Goal: Task Accomplishment & Management: Complete application form

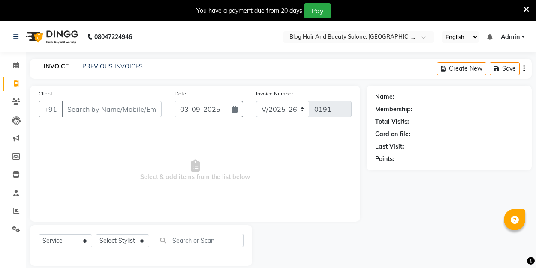
select select "8741"
select select "service"
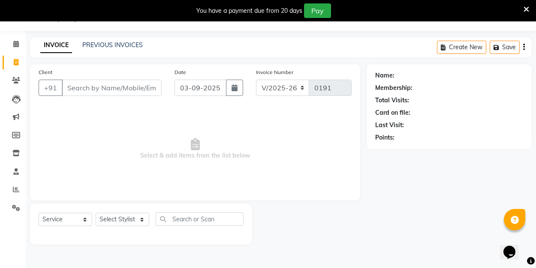
click at [108, 87] on input "Client" at bounding box center [112, 88] width 100 height 16
type input "7638936899"
click at [153, 87] on span "Add Client" at bounding box center [140, 88] width 34 height 9
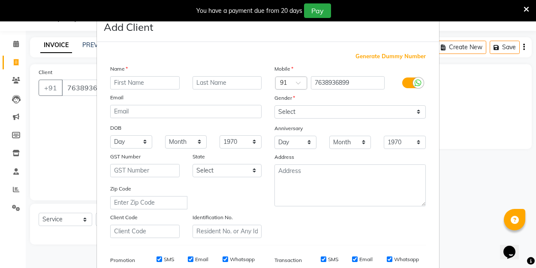
click at [132, 85] on input "text" at bounding box center [144, 82] width 69 height 13
type input "manasa"
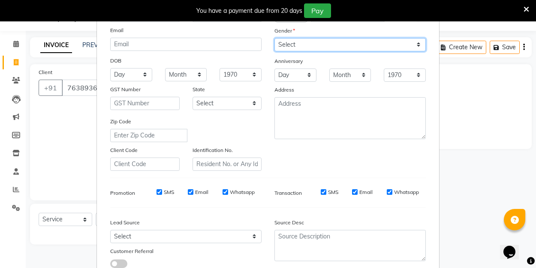
scroll to position [28, 0]
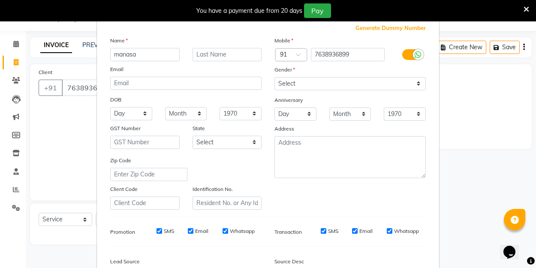
click at [301, 75] on div "Gender" at bounding box center [350, 71] width 164 height 12
select select "[DEMOGRAPHIC_DATA]"
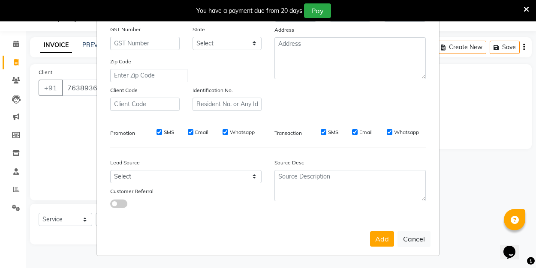
scroll to position [127, 0]
click at [384, 232] on button "Add" at bounding box center [382, 239] width 24 height 15
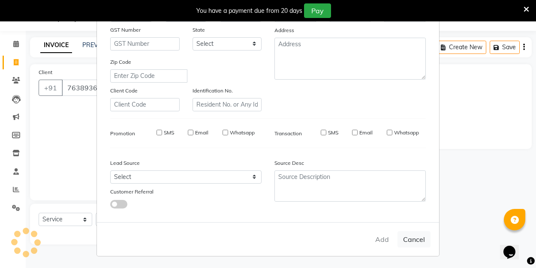
select select
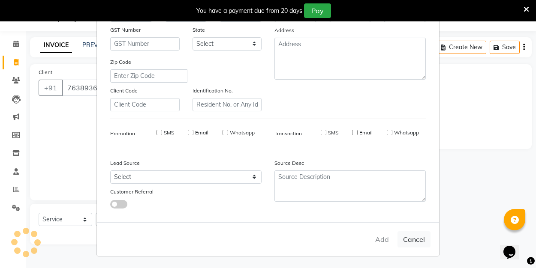
select select
checkbox input "false"
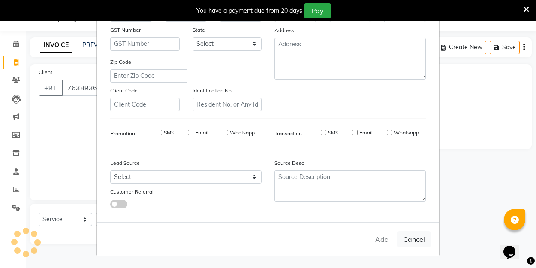
checkbox input "false"
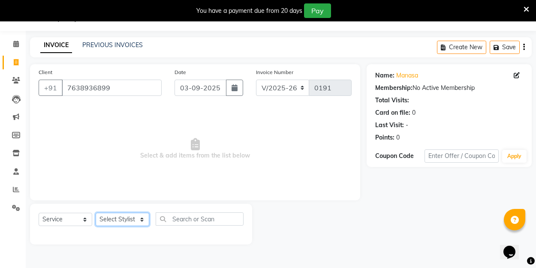
select select "89034"
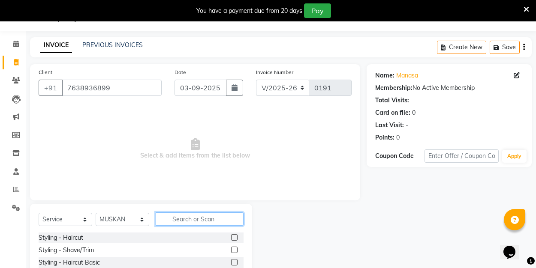
click at [180, 220] on input "text" at bounding box center [200, 219] width 88 height 13
type input "the"
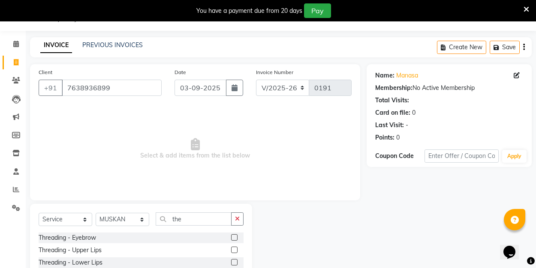
drag, startPoint x: 193, startPoint y: 226, endPoint x: 237, endPoint y: 237, distance: 45.2
click at [237, 237] on label at bounding box center [234, 237] width 6 height 6
click at [237, 237] on input "checkbox" at bounding box center [234, 238] width 6 height 6
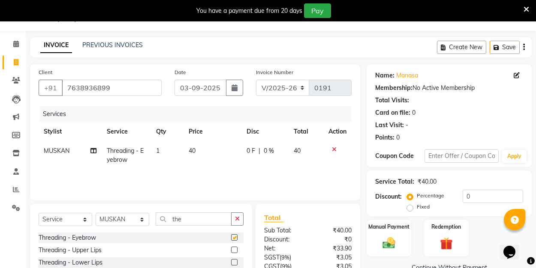
checkbox input "false"
click at [233, 252] on label at bounding box center [234, 250] width 6 height 6
click at [233, 252] on input "checkbox" at bounding box center [234, 251] width 6 height 6
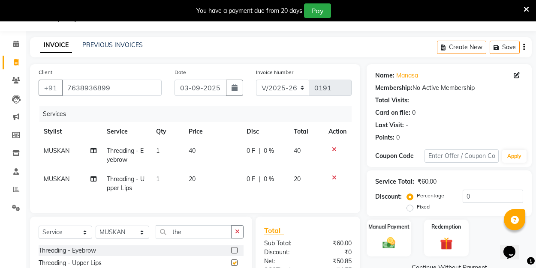
checkbox input "false"
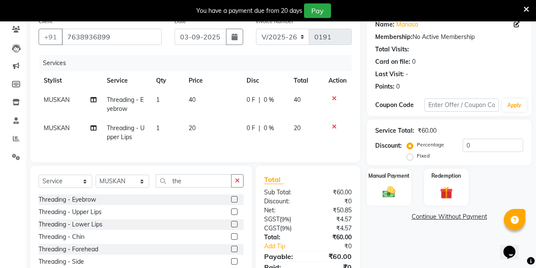
scroll to position [75, 0]
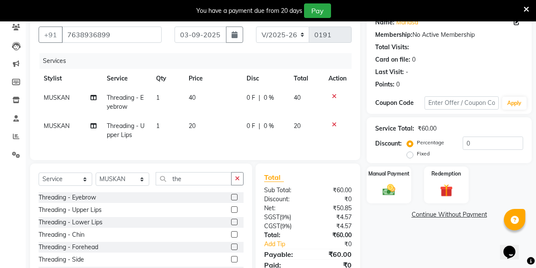
click at [237, 234] on label at bounding box center [234, 234] width 6 height 6
click at [237, 234] on input "checkbox" at bounding box center [234, 235] width 6 height 6
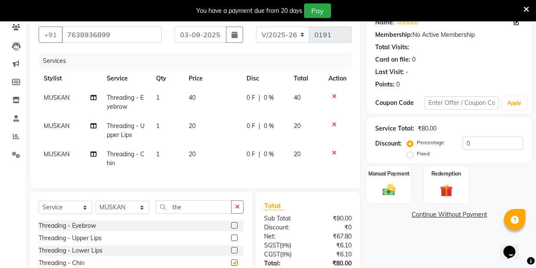
checkbox input "false"
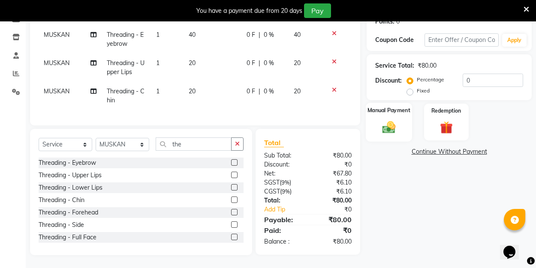
scroll to position [138, 0]
click at [378, 134] on img at bounding box center [388, 127] width 21 height 15
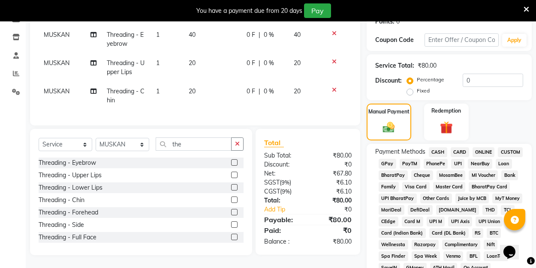
click at [454, 162] on span "UPI" at bounding box center [457, 164] width 13 height 10
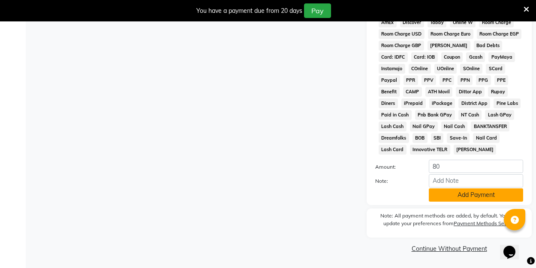
click at [442, 191] on button "Add Payment" at bounding box center [476, 195] width 94 height 13
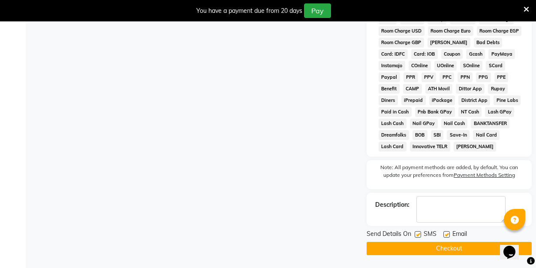
scroll to position [433, 0]
click at [446, 234] on label at bounding box center [446, 234] width 6 height 6
click at [446, 234] on input "checkbox" at bounding box center [446, 235] width 6 height 6
checkbox input "false"
click at [439, 250] on button "Checkout" at bounding box center [448, 248] width 165 height 13
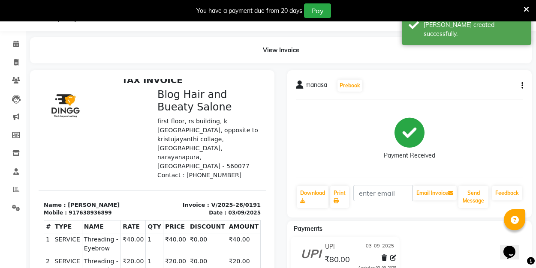
scroll to position [7, 0]
click at [15, 58] on span at bounding box center [16, 63] width 15 height 10
select select "service"
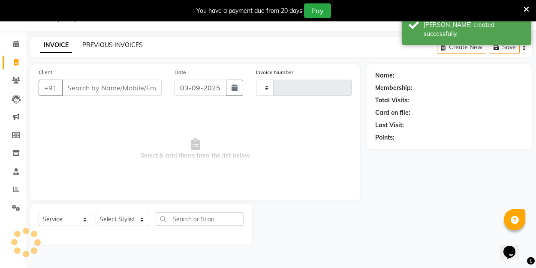
type input "0192"
select select "8741"
click at [119, 46] on link "PREVIOUS INVOICES" at bounding box center [112, 45] width 60 height 8
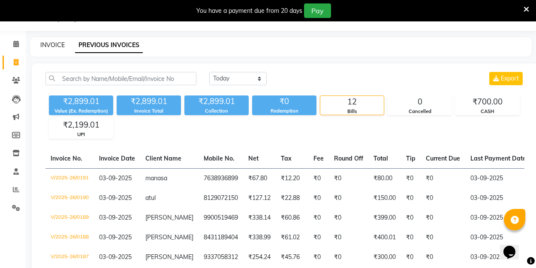
click at [51, 48] on link "INVOICE" at bounding box center [52, 45] width 24 height 8
select select "service"
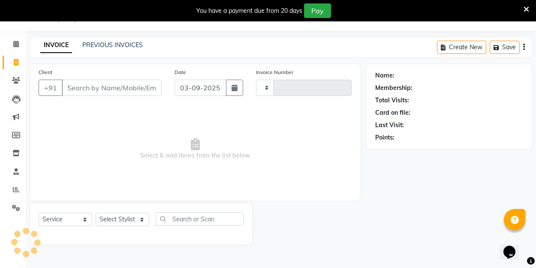
type input "0192"
select select "8741"
click at [103, 49] on div "PREVIOUS INVOICES" at bounding box center [112, 45] width 60 height 9
click at [104, 41] on div "PREVIOUS INVOICES" at bounding box center [112, 45] width 60 height 9
click at [101, 49] on div "PREVIOUS INVOICES" at bounding box center [112, 45] width 60 height 9
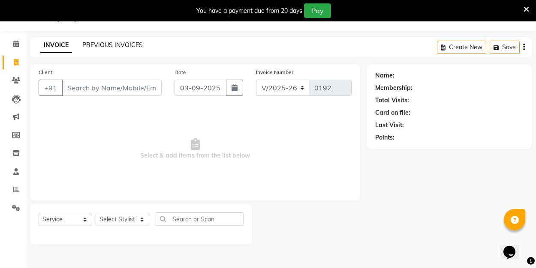
click at [102, 45] on link "PREVIOUS INVOICES" at bounding box center [112, 45] width 60 height 8
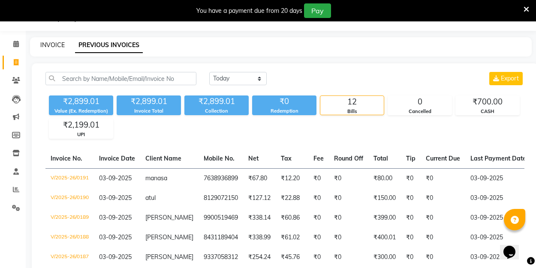
click at [56, 42] on link "INVOICE" at bounding box center [52, 45] width 24 height 8
select select "service"
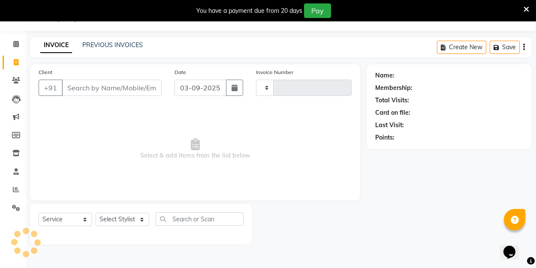
type input "0192"
select select "8741"
click at [100, 46] on link "PREVIOUS INVOICES" at bounding box center [112, 45] width 60 height 8
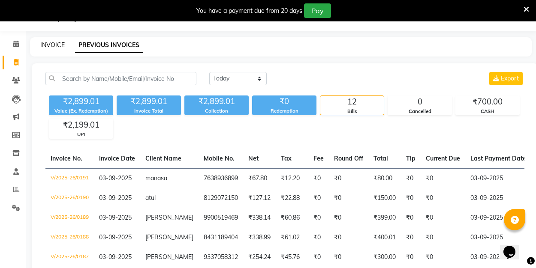
click at [57, 45] on link "INVOICE" at bounding box center [52, 45] width 24 height 8
select select "8741"
select select "service"
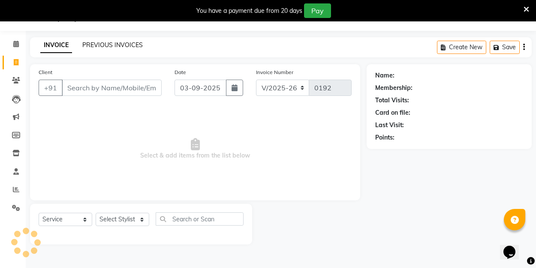
click at [94, 45] on link "PREVIOUS INVOICES" at bounding box center [112, 45] width 60 height 8
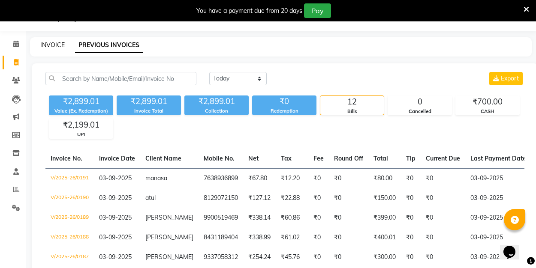
click at [54, 42] on link "INVOICE" at bounding box center [52, 45] width 24 height 8
select select "8741"
select select "service"
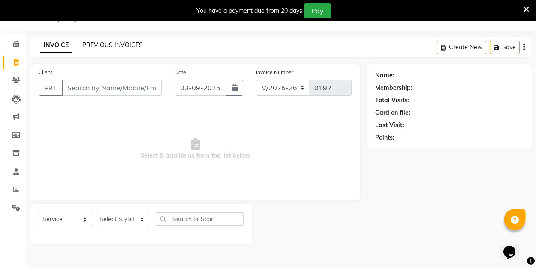
click at [110, 45] on link "PREVIOUS INVOICES" at bounding box center [112, 45] width 60 height 8
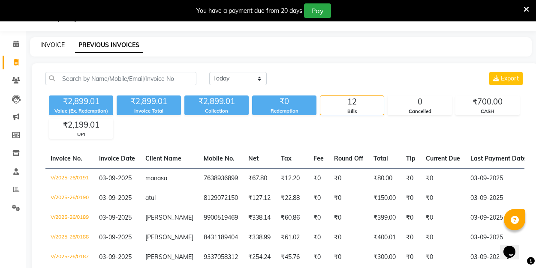
click at [58, 43] on link "INVOICE" at bounding box center [52, 45] width 24 height 8
select select "service"
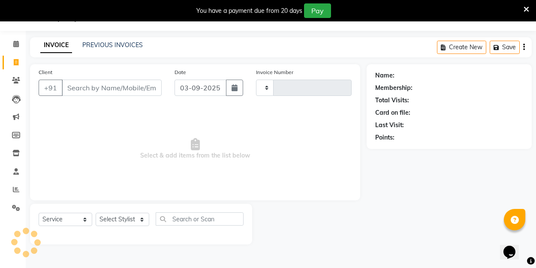
type input "0192"
select select "8741"
click at [106, 46] on link "PREVIOUS INVOICES" at bounding box center [112, 45] width 60 height 8
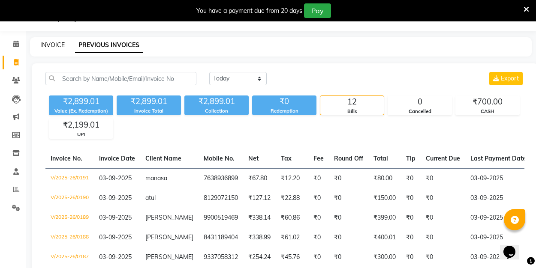
click at [51, 45] on link "INVOICE" at bounding box center [52, 45] width 24 height 8
select select "8741"
select select "service"
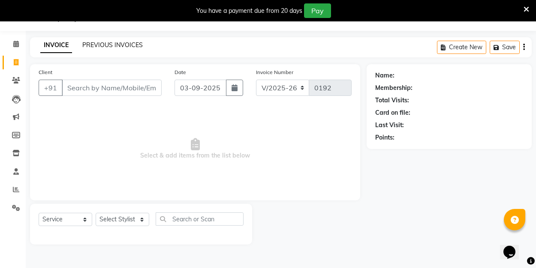
click at [106, 48] on link "PREVIOUS INVOICES" at bounding box center [112, 45] width 60 height 8
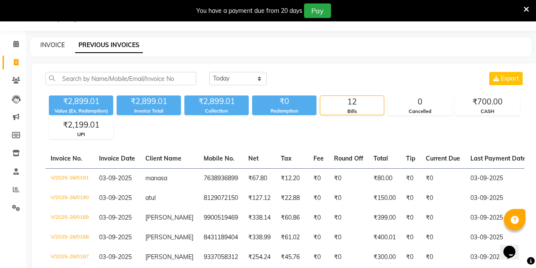
click at [60, 44] on link "INVOICE" at bounding box center [52, 45] width 24 height 8
select select "8741"
select select "service"
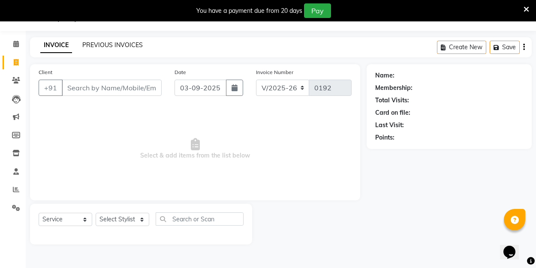
click at [106, 45] on link "PREVIOUS INVOICES" at bounding box center [112, 45] width 60 height 8
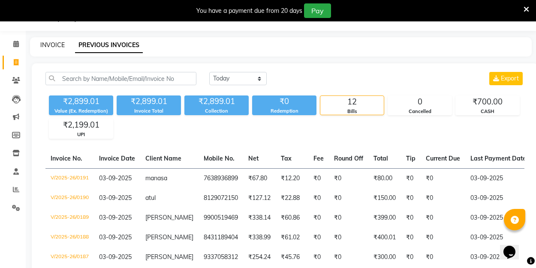
click at [49, 43] on link "INVOICE" at bounding box center [52, 45] width 24 height 8
select select "service"
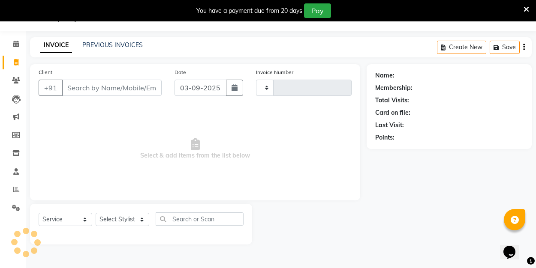
type input "0192"
select select "8741"
click at [93, 46] on link "PREVIOUS INVOICES" at bounding box center [112, 45] width 60 height 8
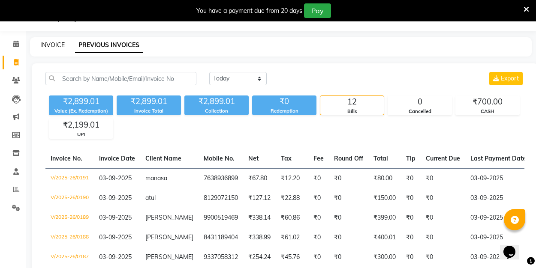
click at [59, 42] on link "INVOICE" at bounding box center [52, 45] width 24 height 8
select select "8741"
select select "service"
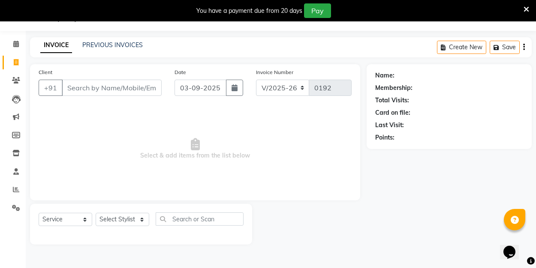
click at [106, 49] on div "PREVIOUS INVOICES" at bounding box center [112, 45] width 60 height 9
click at [106, 42] on link "PREVIOUS INVOICES" at bounding box center [112, 45] width 60 height 8
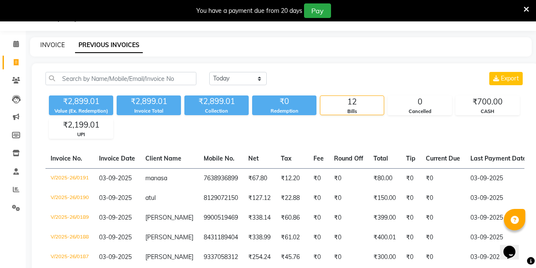
click at [60, 42] on link "INVOICE" at bounding box center [52, 45] width 24 height 8
select select "8741"
select select "service"
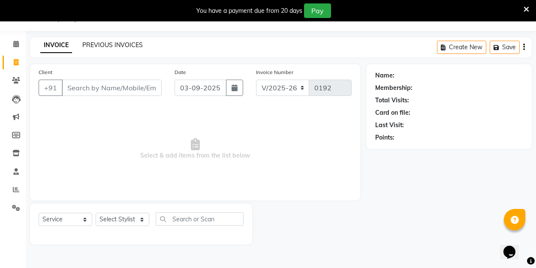
click at [109, 45] on link "PREVIOUS INVOICES" at bounding box center [112, 45] width 60 height 8
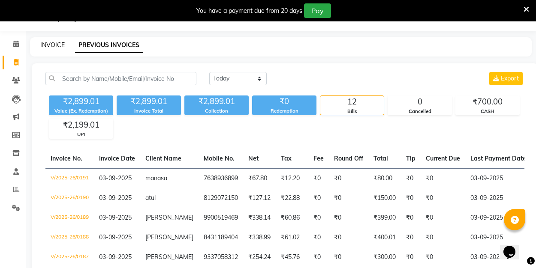
click at [55, 46] on link "INVOICE" at bounding box center [52, 45] width 24 height 8
select select "8741"
select select "service"
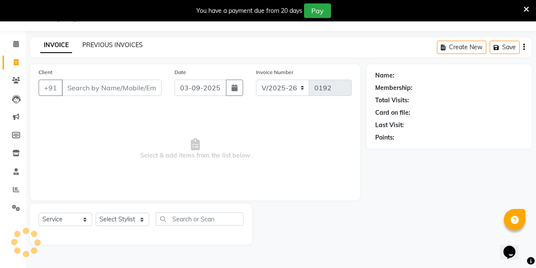
click at [101, 46] on link "PREVIOUS INVOICES" at bounding box center [112, 45] width 60 height 8
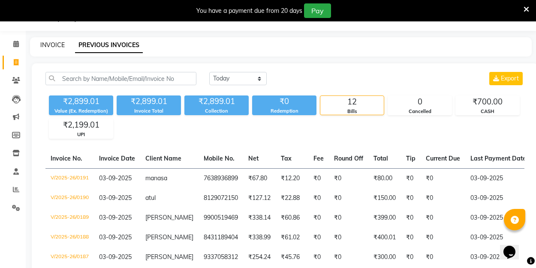
click at [56, 41] on link "INVOICE" at bounding box center [52, 45] width 24 height 8
select select "8741"
select select "service"
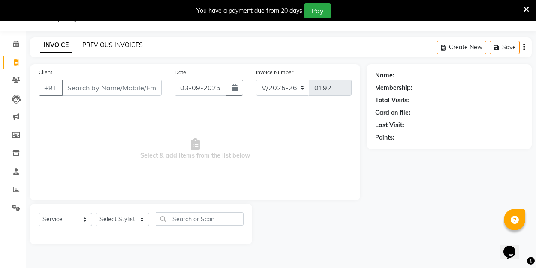
click at [107, 42] on link "PREVIOUS INVOICES" at bounding box center [112, 45] width 60 height 8
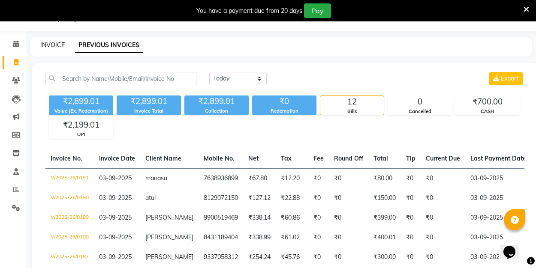
click at [57, 44] on link "INVOICE" at bounding box center [52, 45] width 24 height 8
select select "8741"
select select "service"
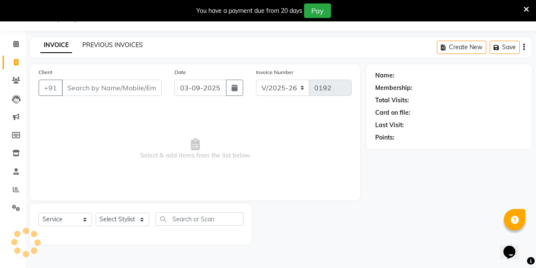
click at [115, 46] on link "PREVIOUS INVOICES" at bounding box center [112, 45] width 60 height 8
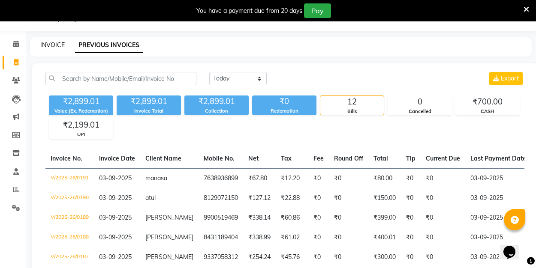
click at [52, 46] on link "INVOICE" at bounding box center [52, 45] width 24 height 8
select select "8741"
select select "service"
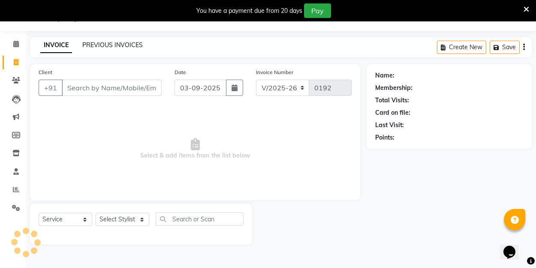
click at [102, 45] on link "PREVIOUS INVOICES" at bounding box center [112, 45] width 60 height 8
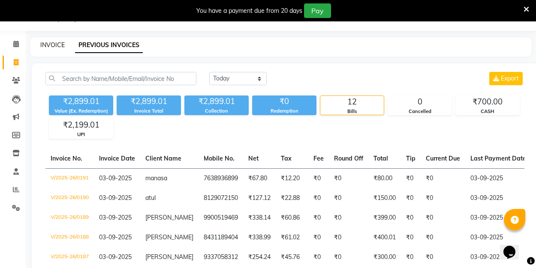
click at [44, 43] on link "INVOICE" at bounding box center [52, 45] width 24 height 8
select select "8741"
select select "service"
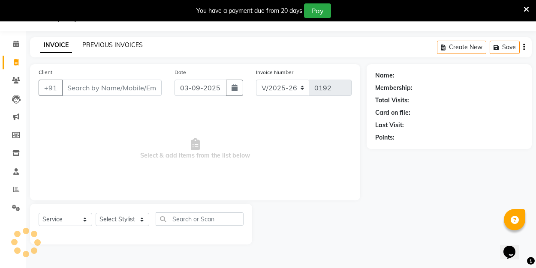
click at [103, 42] on link "PREVIOUS INVOICES" at bounding box center [112, 45] width 60 height 8
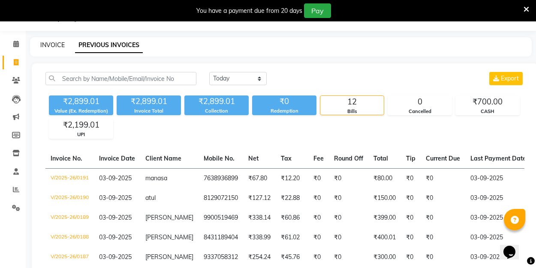
click at [57, 42] on link "INVOICE" at bounding box center [52, 45] width 24 height 8
select select "8741"
select select "service"
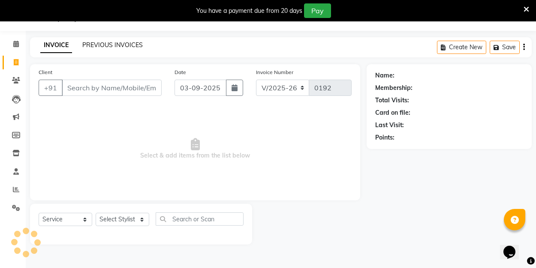
click at [92, 46] on link "PREVIOUS INVOICES" at bounding box center [112, 45] width 60 height 8
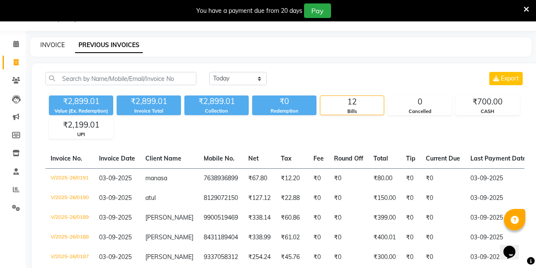
click at [62, 46] on link "INVOICE" at bounding box center [52, 45] width 24 height 8
select select "service"
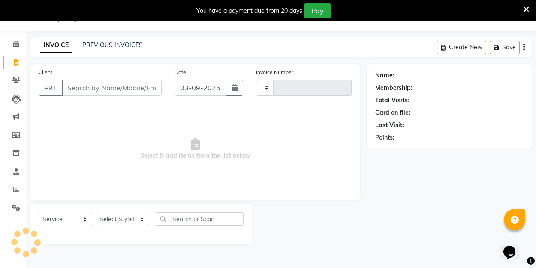
type input "0192"
select select "8741"
click at [115, 47] on link "PREVIOUS INVOICES" at bounding box center [112, 45] width 60 height 8
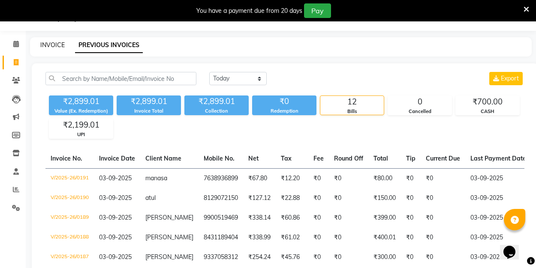
click at [50, 43] on link "INVOICE" at bounding box center [52, 45] width 24 height 8
select select "8741"
select select "service"
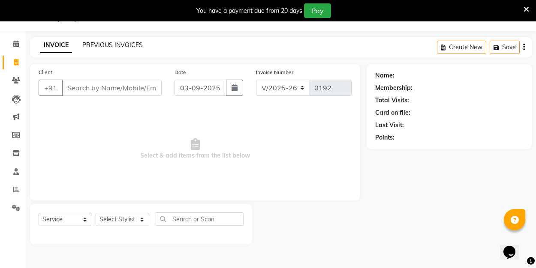
click at [100, 44] on link "PREVIOUS INVOICES" at bounding box center [112, 45] width 60 height 8
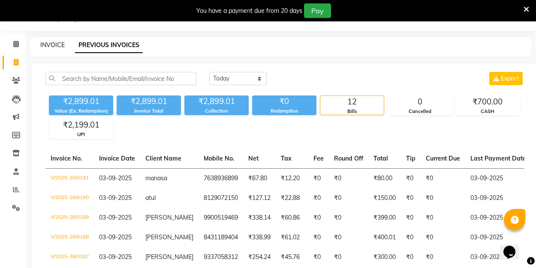
click at [46, 45] on link "INVOICE" at bounding box center [52, 45] width 24 height 8
select select "8741"
select select "service"
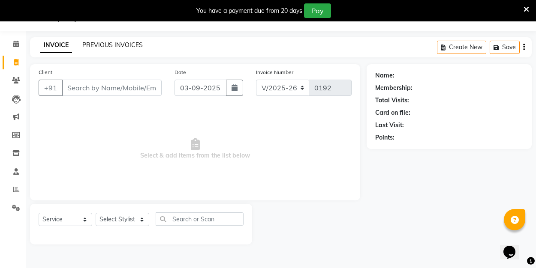
click at [105, 46] on link "PREVIOUS INVOICES" at bounding box center [112, 45] width 60 height 8
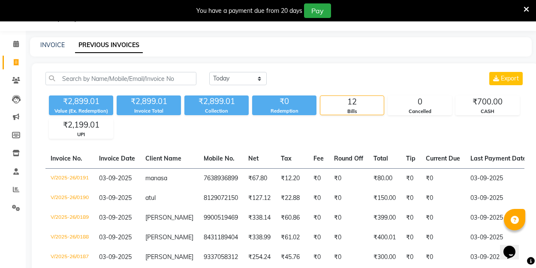
click at [55, 41] on div "INVOICE" at bounding box center [52, 45] width 24 height 9
click at [58, 45] on link "INVOICE" at bounding box center [52, 45] width 24 height 8
select select "8741"
select select "service"
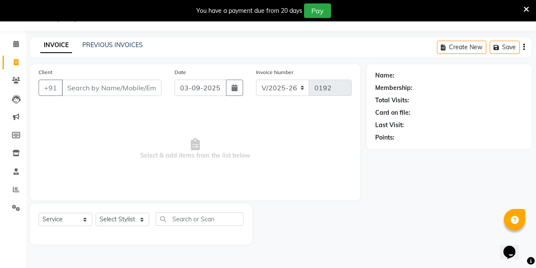
click at [106, 90] on input "Client" at bounding box center [112, 88] width 100 height 16
type input "8590894043"
click at [149, 89] on span "Add Client" at bounding box center [140, 88] width 34 height 9
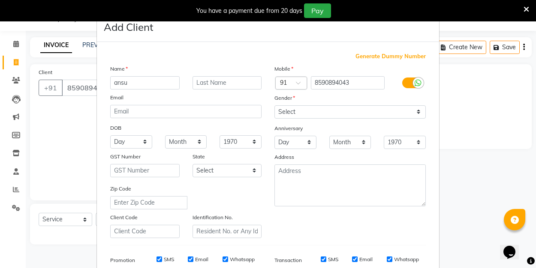
type input "ansu"
select select "[DEMOGRAPHIC_DATA]"
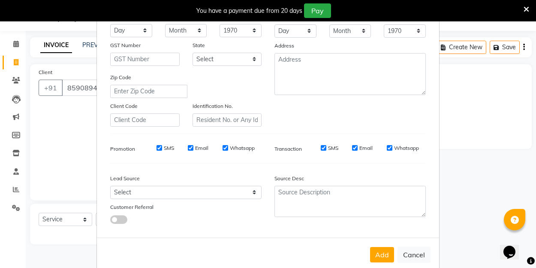
scroll to position [112, 0]
click at [382, 251] on button "Add" at bounding box center [382, 254] width 24 height 15
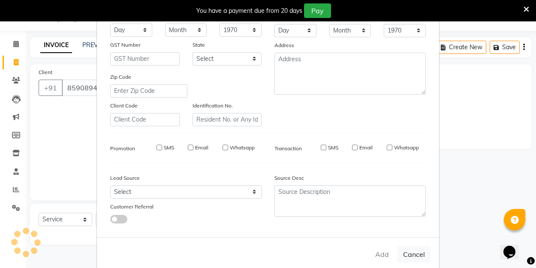
select select
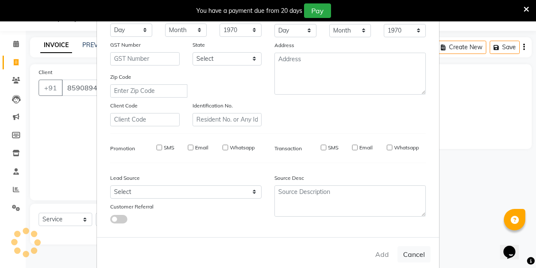
select select
checkbox input "false"
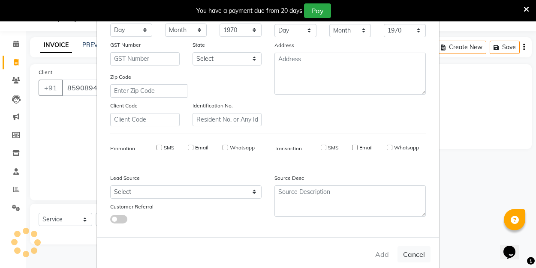
checkbox input "false"
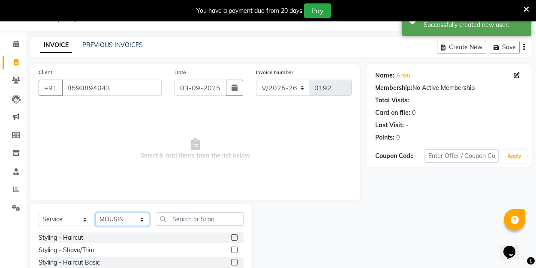
select select "89034"
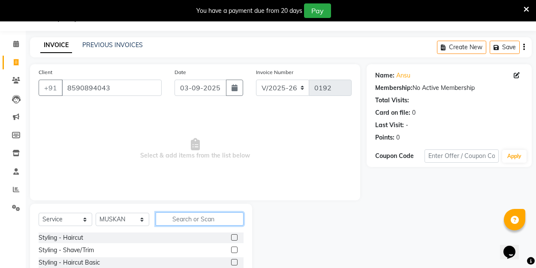
click at [197, 219] on input "text" at bounding box center [200, 219] width 88 height 13
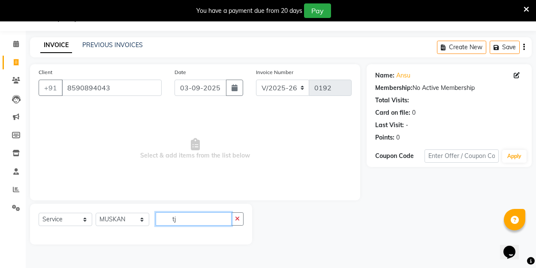
type input "t"
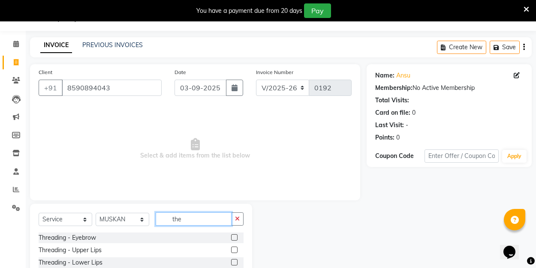
type input "the"
drag, startPoint x: 197, startPoint y: 219, endPoint x: 267, endPoint y: 237, distance: 72.4
click at [267, 237] on div at bounding box center [309, 267] width 114 height 126
click at [234, 238] on label at bounding box center [234, 237] width 6 height 6
click at [234, 238] on input "checkbox" at bounding box center [234, 238] width 6 height 6
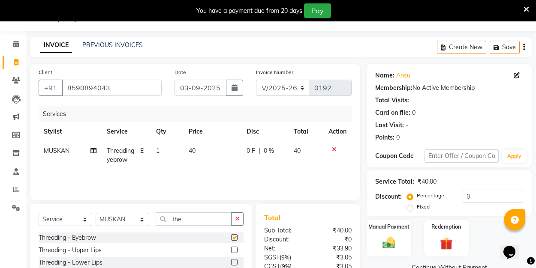
checkbox input "false"
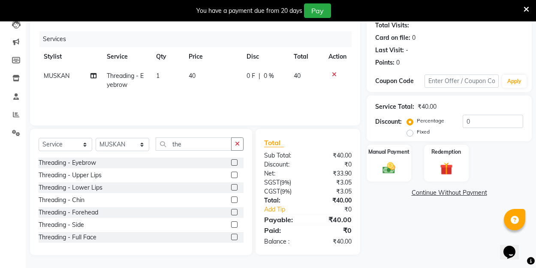
scroll to position [96, 0]
click at [235, 213] on label at bounding box center [234, 212] width 6 height 6
click at [235, 213] on input "checkbox" at bounding box center [234, 213] width 6 height 6
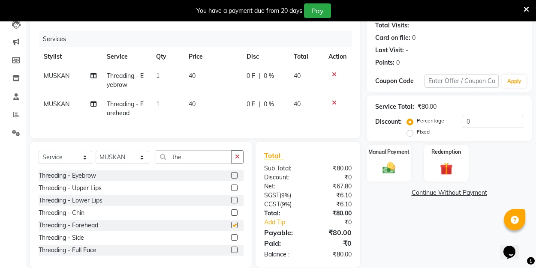
checkbox input "false"
click at [385, 171] on img at bounding box center [388, 168] width 21 height 15
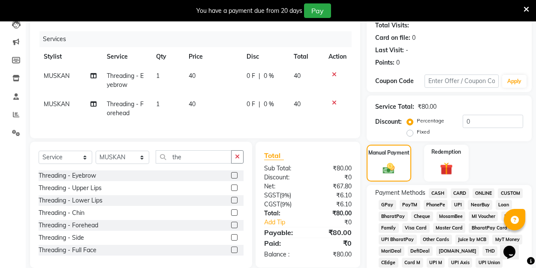
click at [457, 202] on span "UPI" at bounding box center [457, 205] width 13 height 10
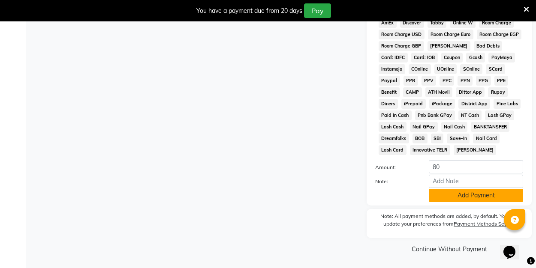
click at [457, 194] on button "Add Payment" at bounding box center [476, 195] width 94 height 13
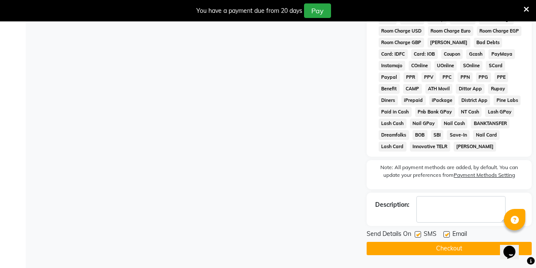
scroll to position [433, 0]
click at [445, 234] on label at bounding box center [446, 234] width 6 height 6
click at [445, 234] on input "checkbox" at bounding box center [446, 235] width 6 height 6
checkbox input "false"
click at [445, 248] on button "Checkout" at bounding box center [448, 248] width 165 height 13
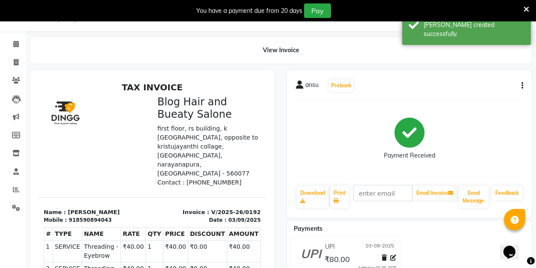
click at [445, 248] on div "UPI [DATE] ₹80.00 Added on [DATE]" at bounding box center [409, 257] width 257 height 41
click at [14, 63] on icon at bounding box center [16, 62] width 5 height 6
select select "8741"
select select "service"
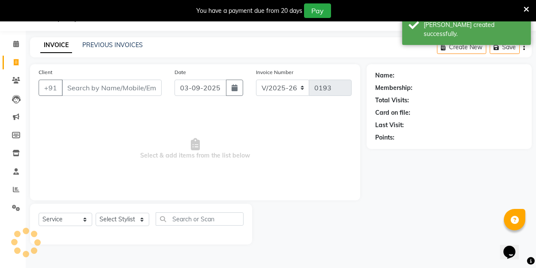
click at [101, 86] on input "Client" at bounding box center [112, 88] width 100 height 16
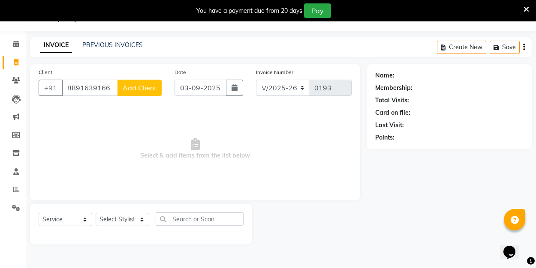
type input "8891639166"
click at [146, 85] on span "Add Client" at bounding box center [140, 88] width 34 height 9
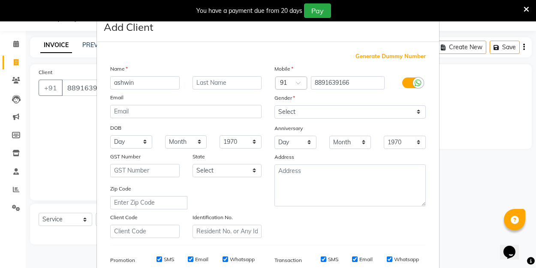
type input "ashwin"
select select "[DEMOGRAPHIC_DATA]"
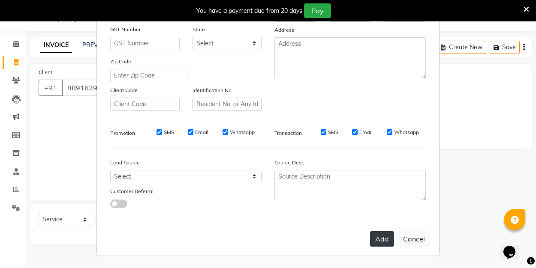
scroll to position [127, 0]
click at [381, 235] on button "Add" at bounding box center [382, 239] width 24 height 15
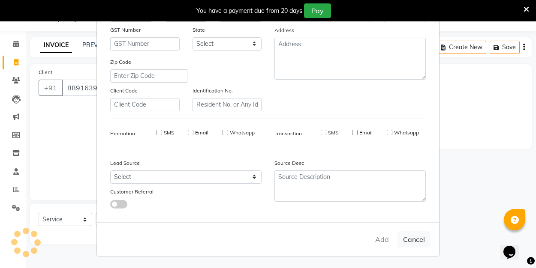
select select
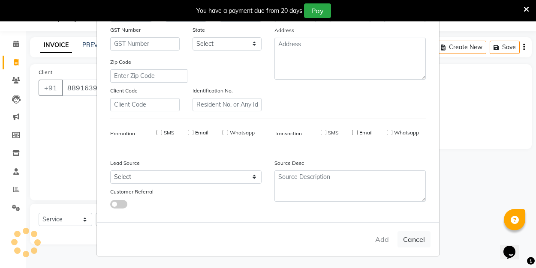
select select
checkbox input "false"
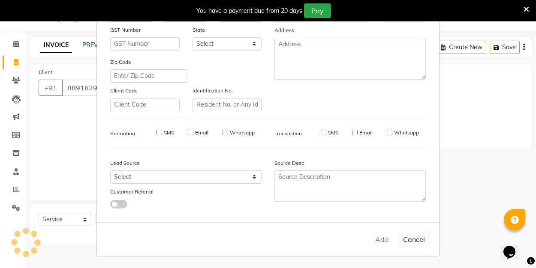
checkbox input "false"
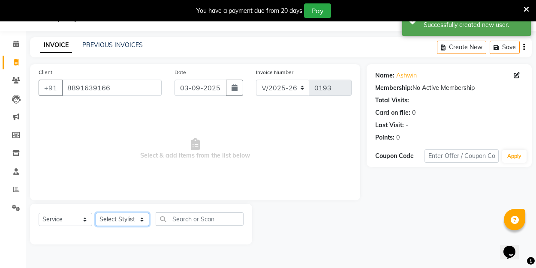
select select "90661"
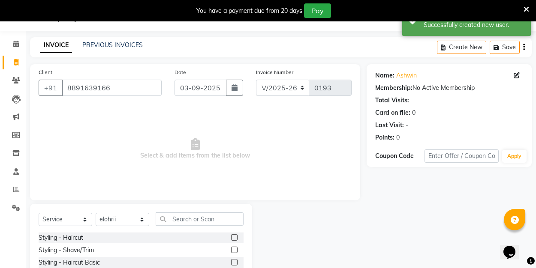
click at [234, 239] on label at bounding box center [234, 237] width 6 height 6
click at [234, 239] on input "checkbox" at bounding box center [234, 238] width 6 height 6
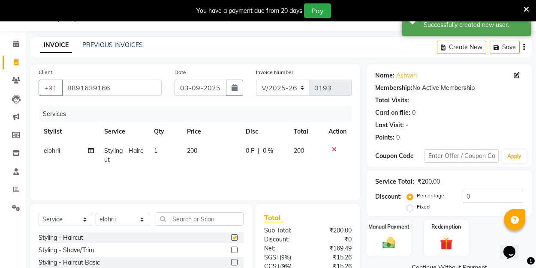
checkbox input "false"
click at [406, 208] on div "Discount: Percentage Fixed 0" at bounding box center [449, 201] width 148 height 23
click at [417, 208] on label "Fixed" at bounding box center [423, 207] width 13 height 8
click at [409, 208] on input "Fixed" at bounding box center [412, 207] width 6 height 6
radio input "true"
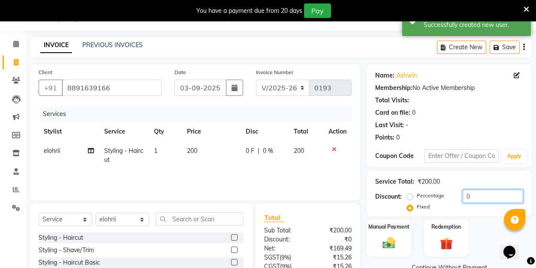
click at [493, 197] on input "0" at bounding box center [493, 196] width 60 height 13
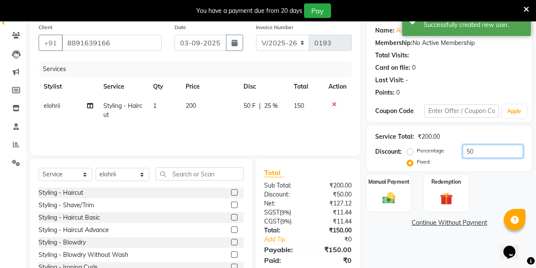
scroll to position [95, 0]
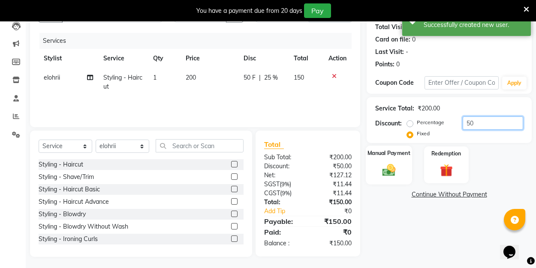
type input "50"
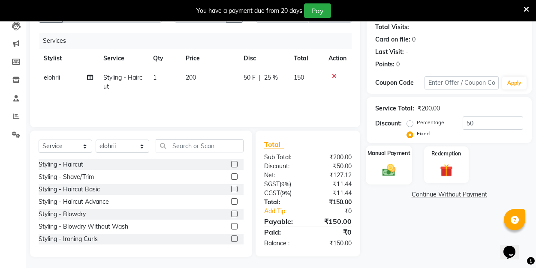
click at [393, 168] on img at bounding box center [388, 169] width 21 height 15
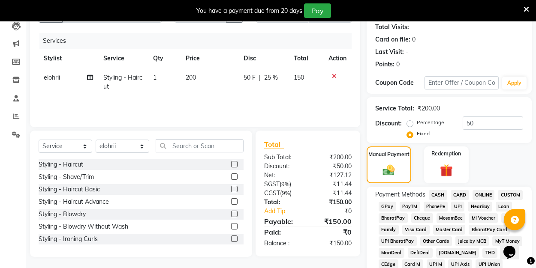
click at [454, 205] on span "UPI" at bounding box center [457, 207] width 13 height 10
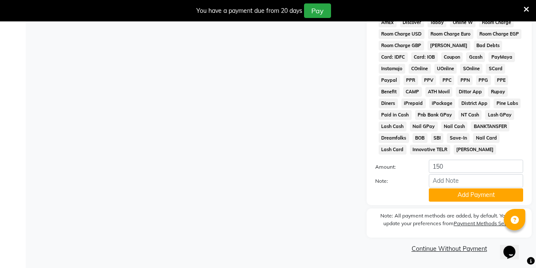
click at [449, 192] on button "Add Payment" at bounding box center [476, 195] width 94 height 13
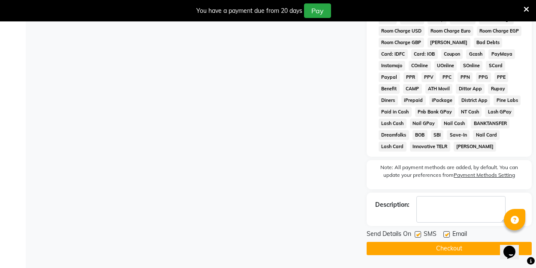
scroll to position [433, 0]
click at [448, 232] on label at bounding box center [446, 234] width 6 height 6
click at [448, 232] on input "checkbox" at bounding box center [446, 235] width 6 height 6
checkbox input "false"
click at [448, 246] on button "Checkout" at bounding box center [448, 248] width 165 height 13
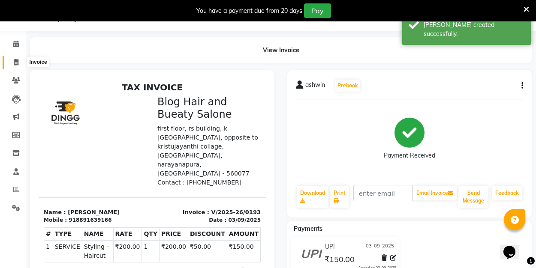
click at [15, 60] on icon at bounding box center [16, 62] width 5 height 6
select select "service"
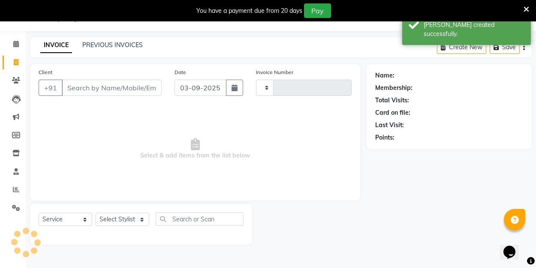
type input "0194"
select select "8741"
click at [96, 88] on input "Client" at bounding box center [112, 88] width 100 height 16
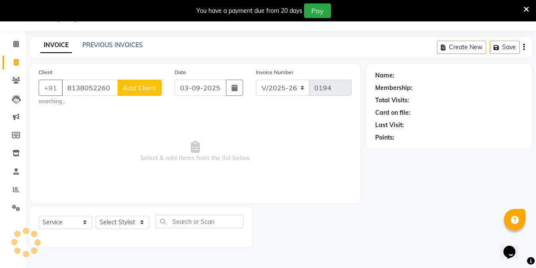
type input "8138052260"
click at [142, 89] on span "Add Client" at bounding box center [140, 88] width 34 height 9
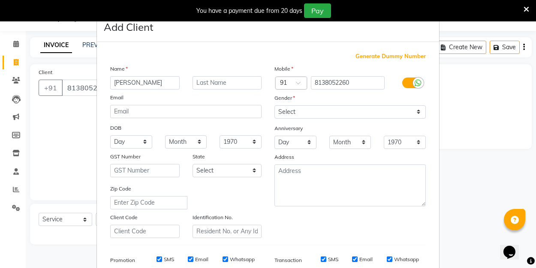
type input "[PERSON_NAME]"
select select "[DEMOGRAPHIC_DATA]"
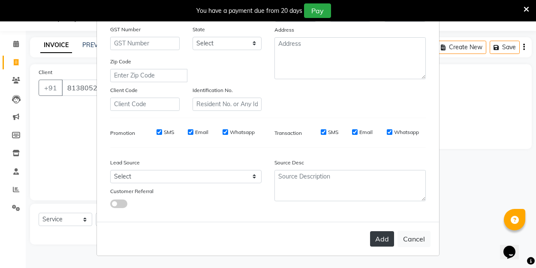
scroll to position [127, 0]
click at [380, 237] on button "Add" at bounding box center [382, 239] width 24 height 15
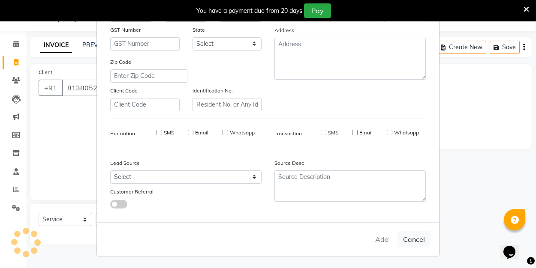
select select
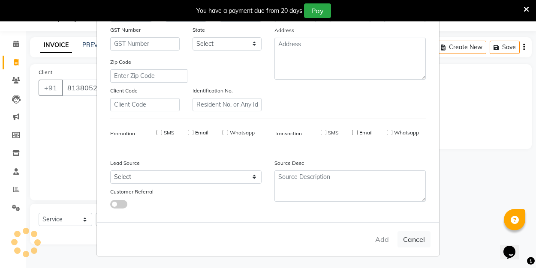
select select
checkbox input "false"
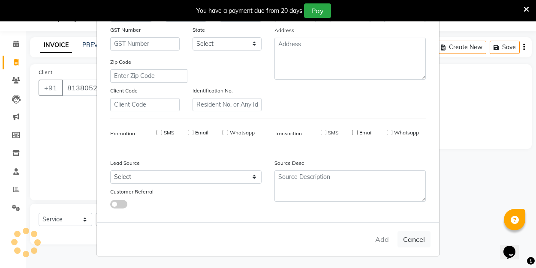
checkbox input "false"
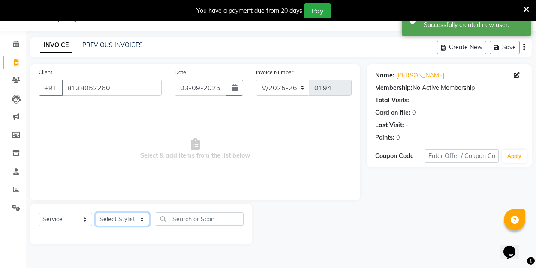
select select "89034"
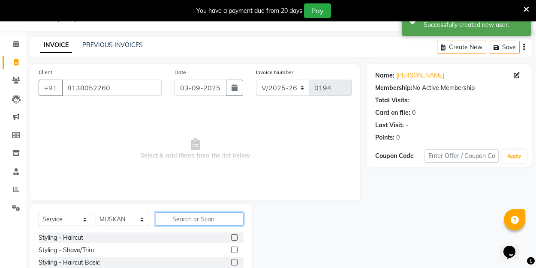
click at [192, 219] on input "text" at bounding box center [200, 219] width 88 height 13
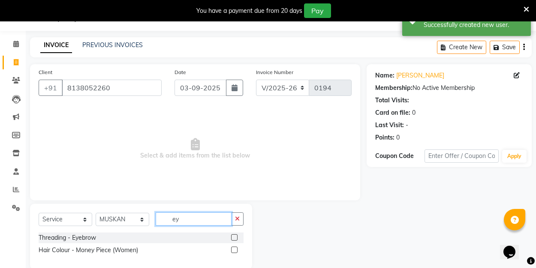
type input "ey"
click at [233, 237] on label at bounding box center [234, 237] width 6 height 6
click at [233, 237] on input "checkbox" at bounding box center [234, 238] width 6 height 6
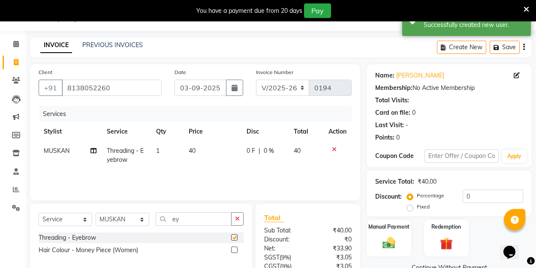
checkbox input "false"
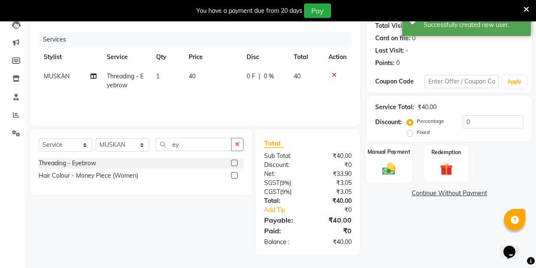
scroll to position [96, 0]
click at [389, 165] on img at bounding box center [388, 168] width 21 height 15
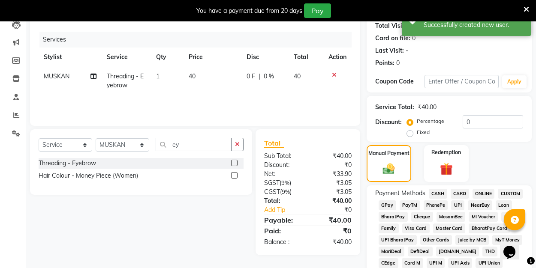
click at [457, 206] on span "UPI" at bounding box center [457, 206] width 13 height 10
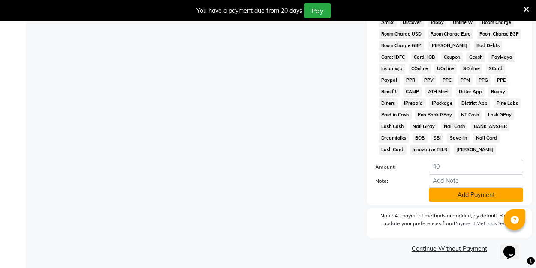
scroll to position [429, 0]
click at [449, 199] on button "Add Payment" at bounding box center [476, 195] width 94 height 13
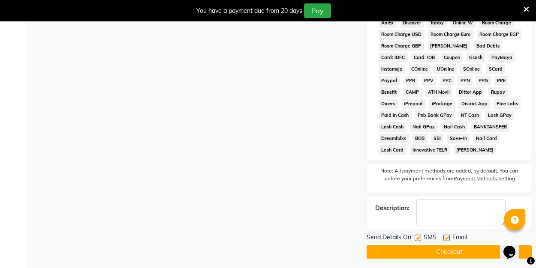
click at [448, 239] on label at bounding box center [446, 238] width 6 height 6
click at [448, 239] on input "checkbox" at bounding box center [446, 239] width 6 height 6
checkbox input "false"
click at [446, 247] on button "Checkout" at bounding box center [448, 252] width 165 height 13
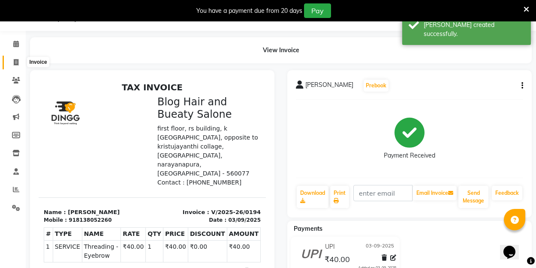
click at [14, 63] on icon at bounding box center [16, 62] width 5 height 6
select select "service"
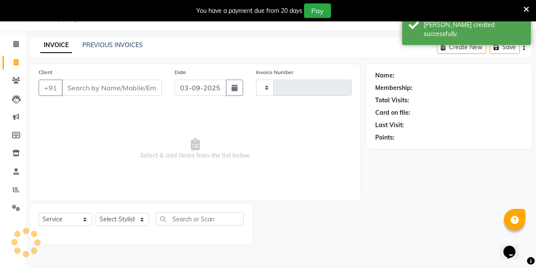
type input "0195"
select select "8741"
click at [101, 85] on input "Client" at bounding box center [112, 88] width 100 height 16
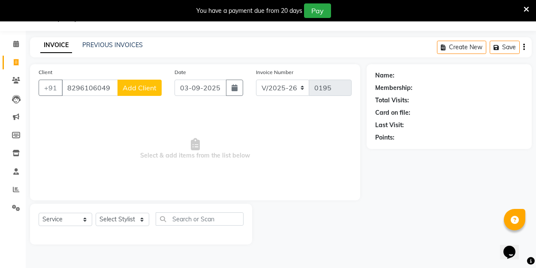
type input "8296106049"
click at [146, 84] on span "Add Client" at bounding box center [140, 88] width 34 height 9
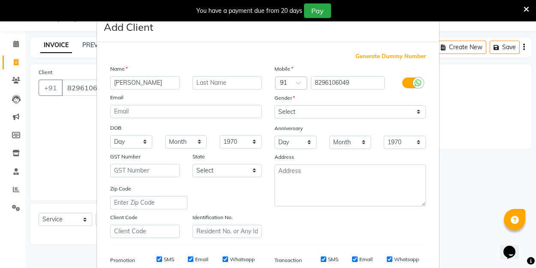
type input "[PERSON_NAME]"
select select "[DEMOGRAPHIC_DATA]"
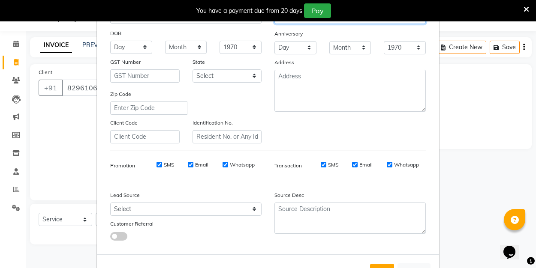
scroll to position [114, 0]
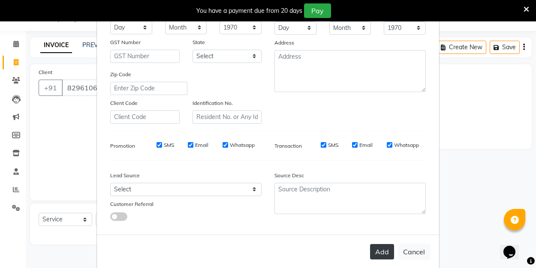
click at [383, 253] on button "Add" at bounding box center [382, 251] width 24 height 15
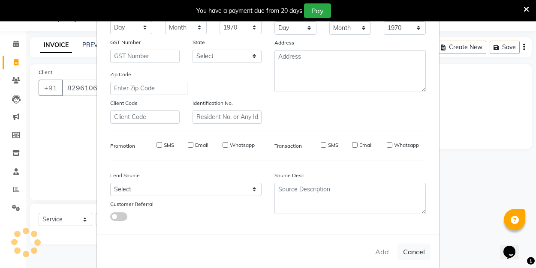
select select
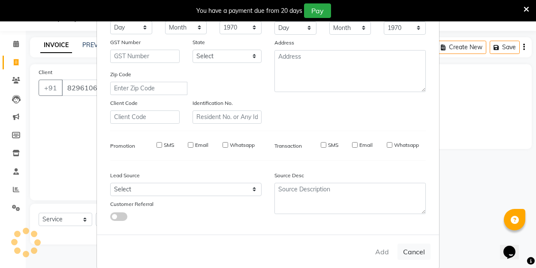
select select
checkbox input "false"
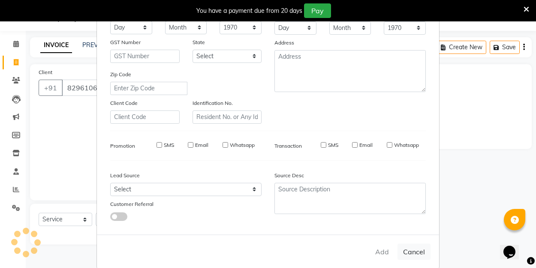
checkbox input "false"
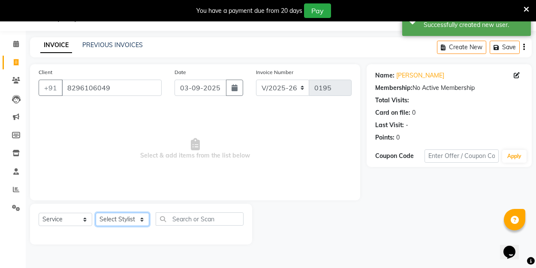
select select "89034"
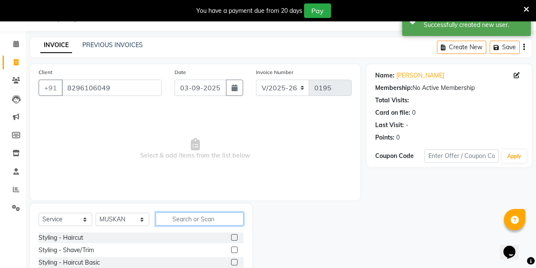
click at [204, 218] on input "text" at bounding box center [200, 219] width 88 height 13
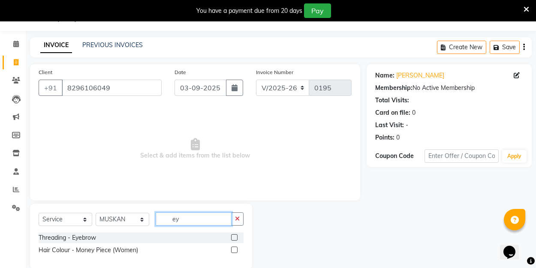
type input "ey"
click at [233, 237] on label at bounding box center [234, 237] width 6 height 6
click at [233, 237] on input "checkbox" at bounding box center [234, 238] width 6 height 6
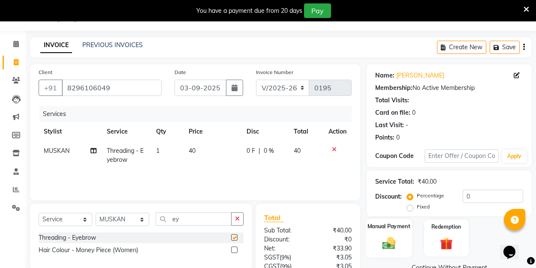
checkbox input "false"
click at [387, 239] on img at bounding box center [388, 243] width 21 height 15
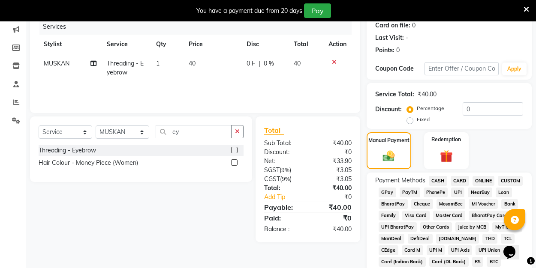
scroll to position [116, 0]
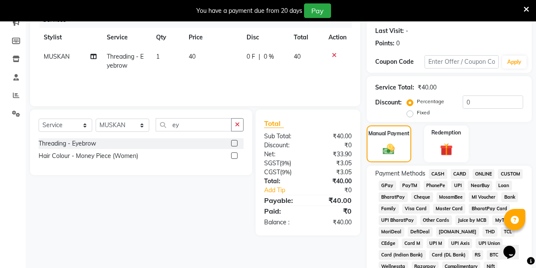
click at [459, 186] on span "UPI" at bounding box center [457, 186] width 13 height 10
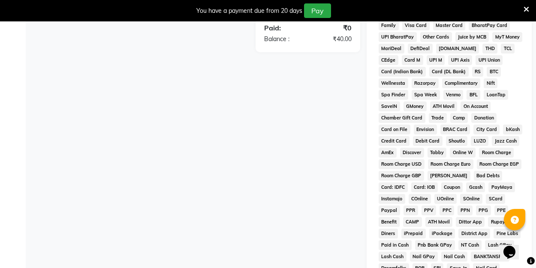
scroll to position [374, 0]
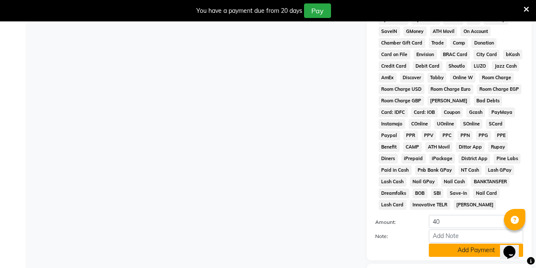
click at [444, 247] on button "Add Payment" at bounding box center [476, 250] width 94 height 13
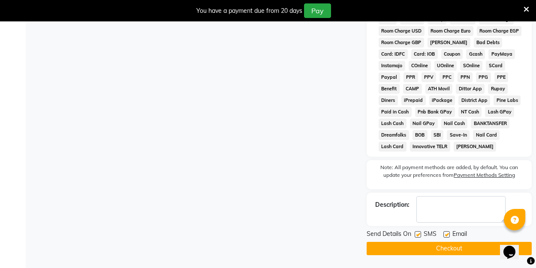
scroll to position [433, 0]
click at [447, 235] on label at bounding box center [446, 234] width 6 height 6
click at [447, 235] on input "checkbox" at bounding box center [446, 235] width 6 height 6
checkbox input "false"
click at [446, 243] on button "Checkout" at bounding box center [448, 248] width 165 height 13
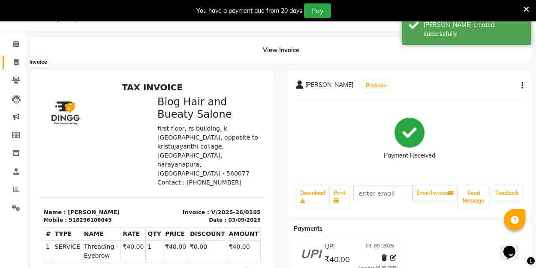
click at [23, 62] on span at bounding box center [16, 63] width 15 height 10
select select "8741"
select select "service"
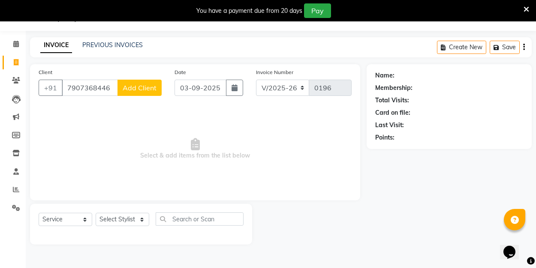
type input "7907368446"
click at [152, 90] on span "Add Client" at bounding box center [140, 88] width 34 height 9
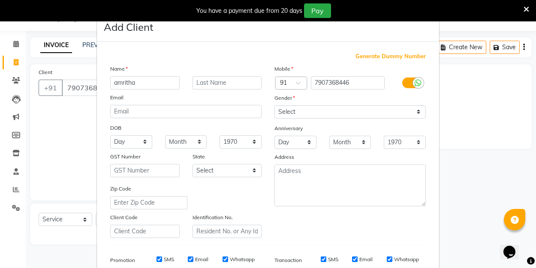
type input "amritha"
select select "[DEMOGRAPHIC_DATA]"
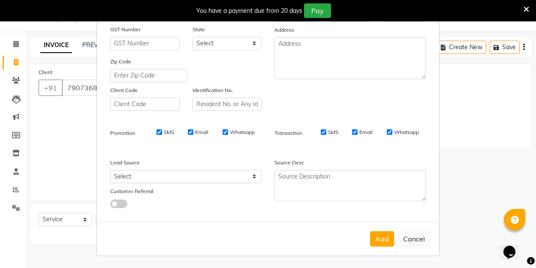
scroll to position [127, 0]
click at [384, 237] on button "Add" at bounding box center [382, 239] width 24 height 15
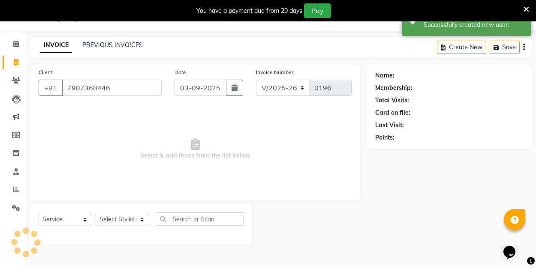
select select
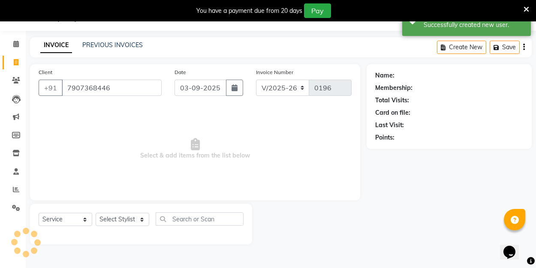
select select
checkbox input "false"
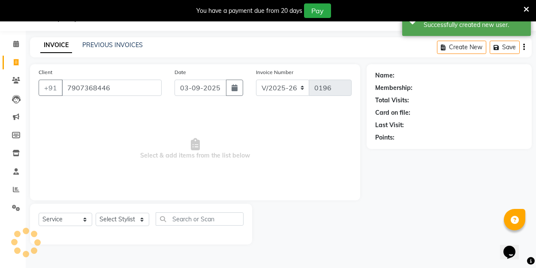
checkbox input "false"
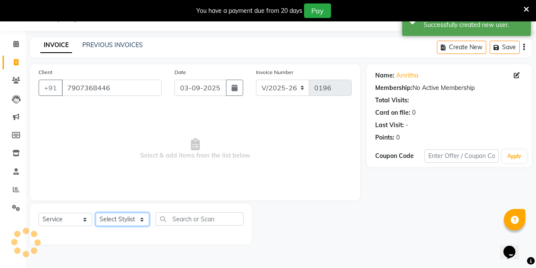
select select "89034"
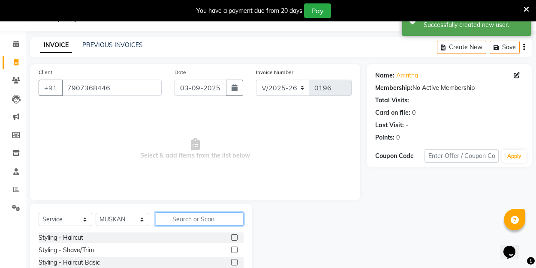
click at [177, 220] on input "text" at bounding box center [200, 219] width 88 height 13
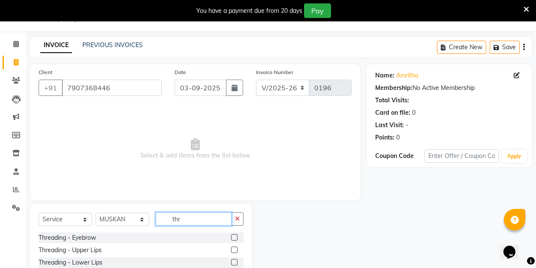
type input "the"
drag, startPoint x: 193, startPoint y: 227, endPoint x: 234, endPoint y: 237, distance: 41.9
click at [234, 237] on label at bounding box center [234, 237] width 6 height 6
click at [234, 237] on input "checkbox" at bounding box center [234, 238] width 6 height 6
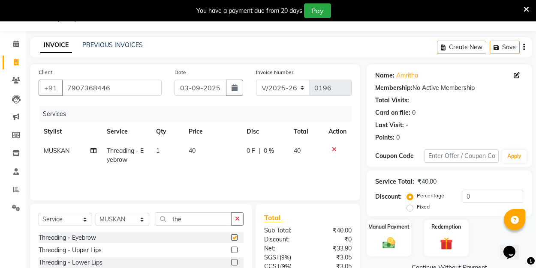
checkbox input "false"
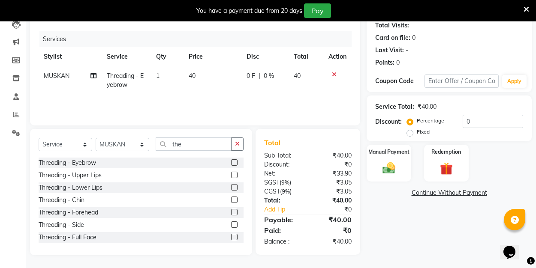
scroll to position [96, 0]
click at [236, 213] on label at bounding box center [234, 212] width 6 height 6
click at [236, 213] on input "checkbox" at bounding box center [234, 213] width 6 height 6
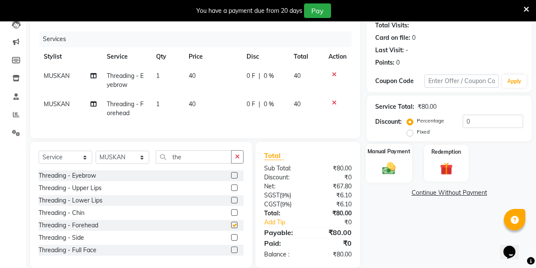
checkbox input "false"
click at [410, 165] on div "Manual Payment" at bounding box center [389, 163] width 46 height 39
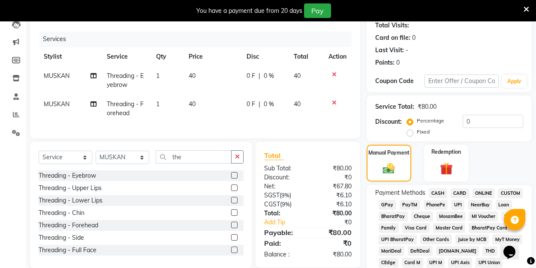
click at [457, 206] on span "UPI" at bounding box center [457, 205] width 13 height 10
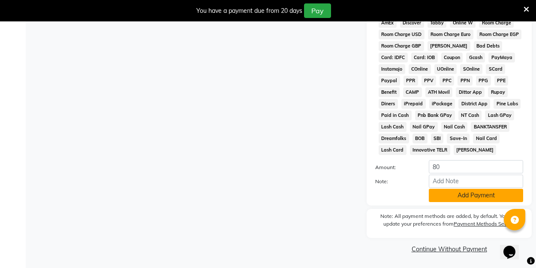
click at [455, 198] on button "Add Payment" at bounding box center [476, 195] width 94 height 13
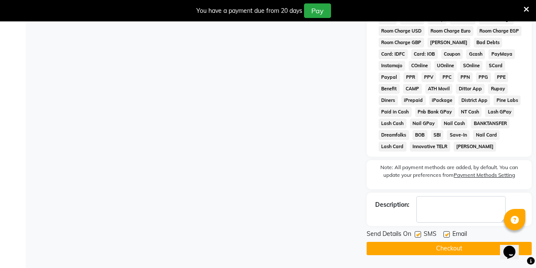
scroll to position [433, 0]
click at [444, 234] on label at bounding box center [446, 234] width 6 height 6
click at [444, 234] on input "checkbox" at bounding box center [446, 235] width 6 height 6
checkbox input "false"
click at [444, 242] on button "Checkout" at bounding box center [448, 248] width 165 height 13
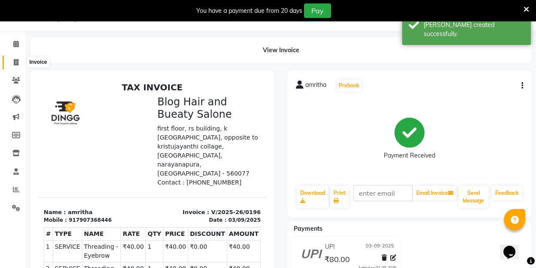
click at [20, 58] on span at bounding box center [16, 63] width 15 height 10
select select "8741"
select select "service"
